Goal: Information Seeking & Learning: Learn about a topic

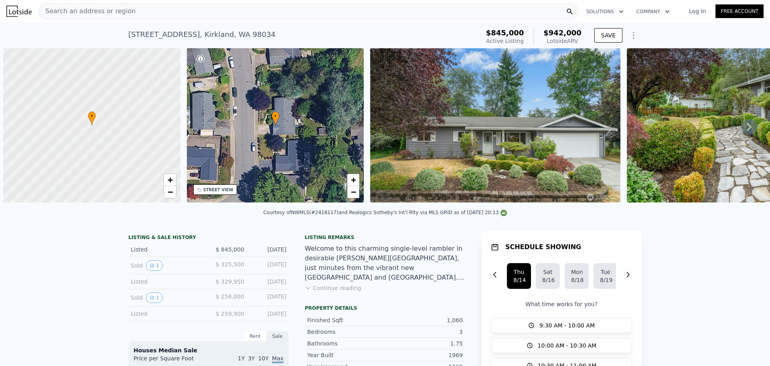
scroll to position [0, 3]
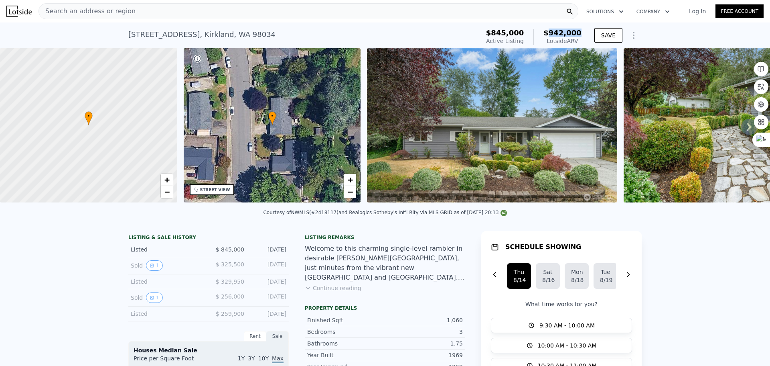
drag, startPoint x: 549, startPoint y: 31, endPoint x: 581, endPoint y: 32, distance: 32.1
click at [581, 32] on div "$845,000 Active Listing $942,000 Lotside ARV" at bounding box center [534, 37] width 102 height 22
click at [570, 34] on span "$942,000" at bounding box center [563, 32] width 38 height 8
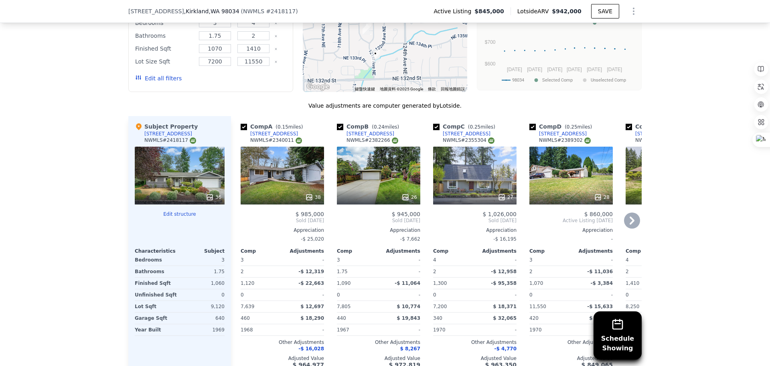
scroll to position [880, 0]
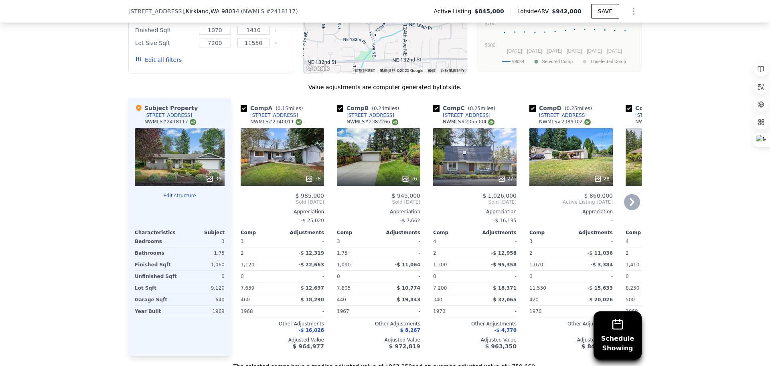
click at [635, 210] on icon at bounding box center [632, 202] width 16 height 16
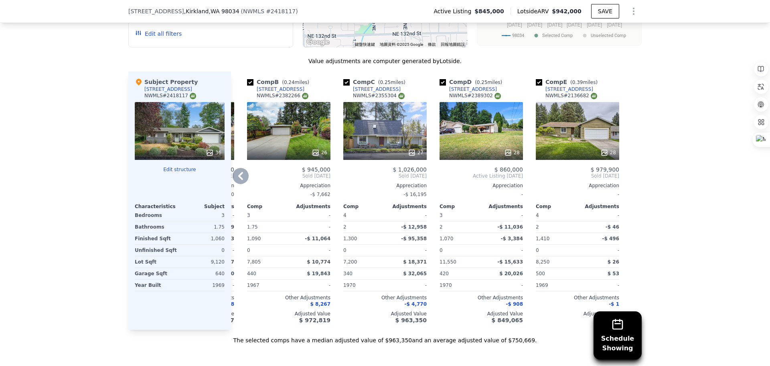
scroll to position [920, 0]
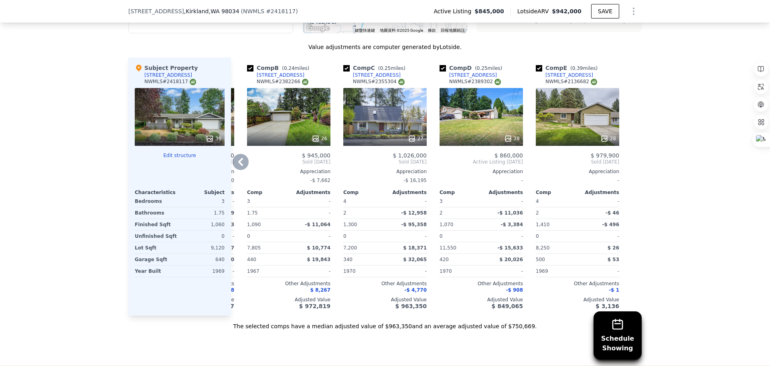
click at [592, 126] on div "28" at bounding box center [577, 117] width 83 height 58
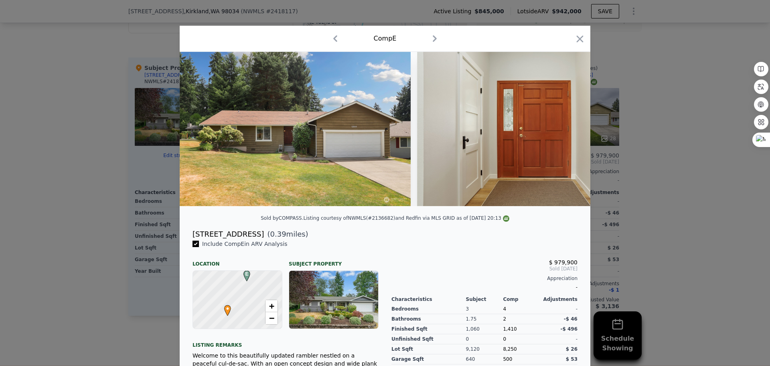
click at [436, 40] on icon "button" at bounding box center [435, 38] width 13 height 13
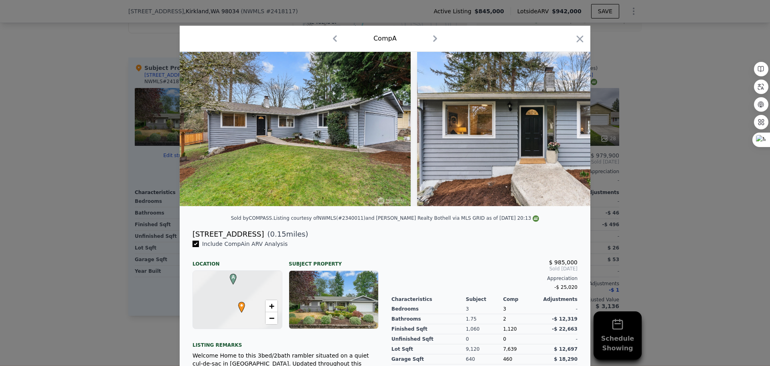
click at [435, 37] on icon "button" at bounding box center [435, 38] width 13 height 13
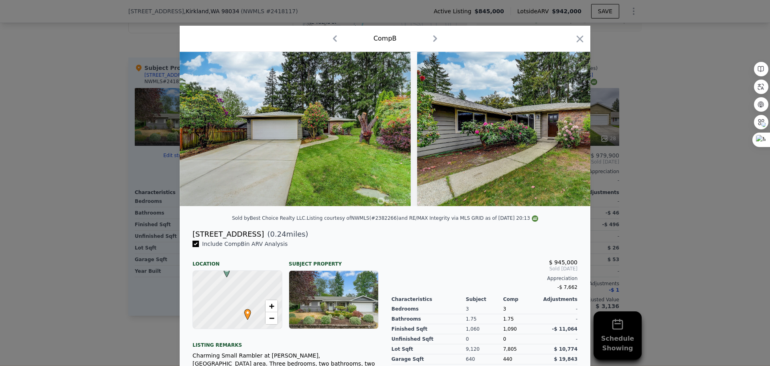
click at [585, 38] on div "Comp B" at bounding box center [385, 39] width 411 height 26
click at [582, 36] on icon "button" at bounding box center [580, 38] width 11 height 11
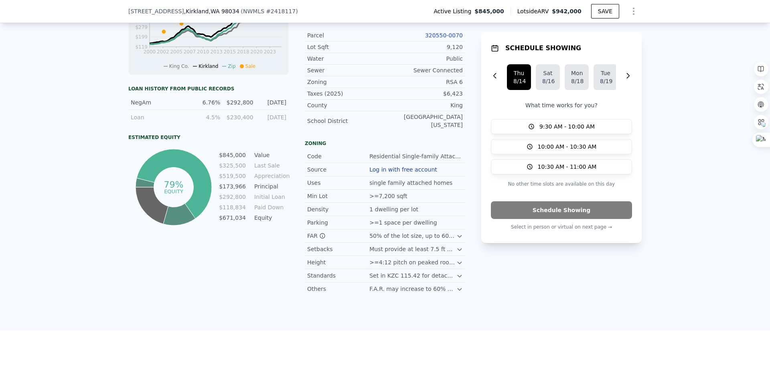
scroll to position [318, 0]
